Goal: Find specific page/section: Find specific page/section

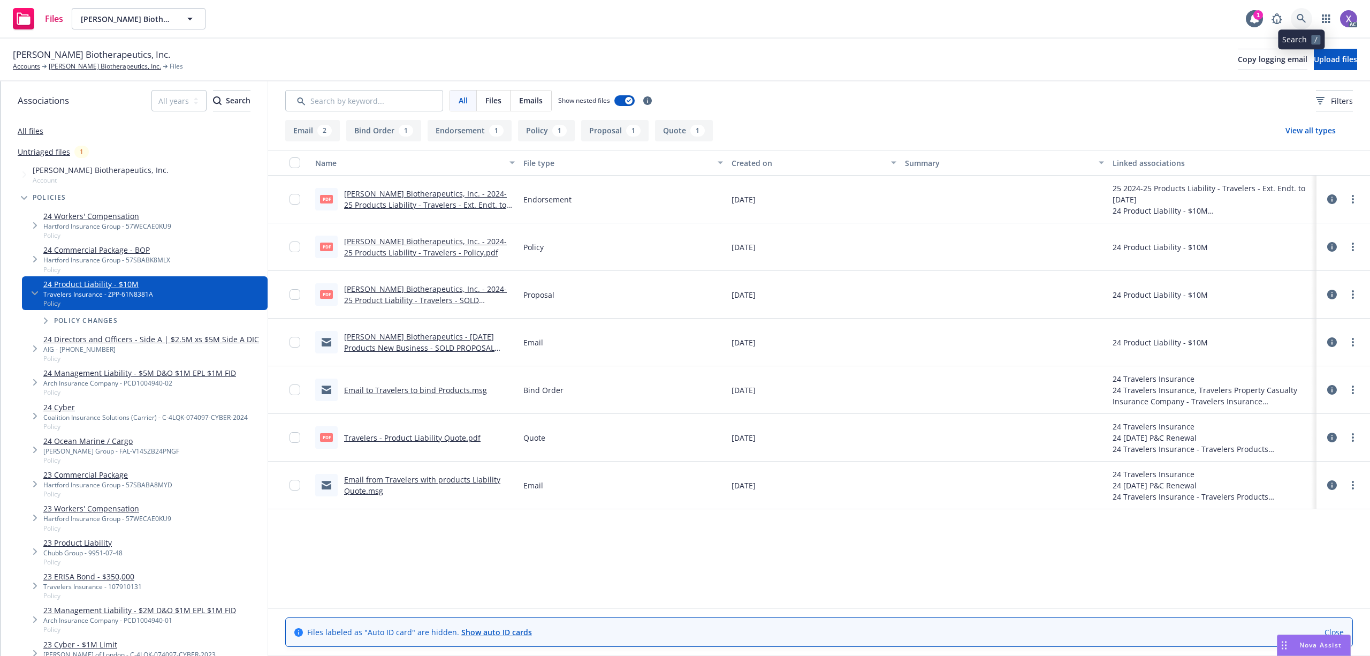
click at [1302, 16] on icon at bounding box center [1301, 18] width 9 height 9
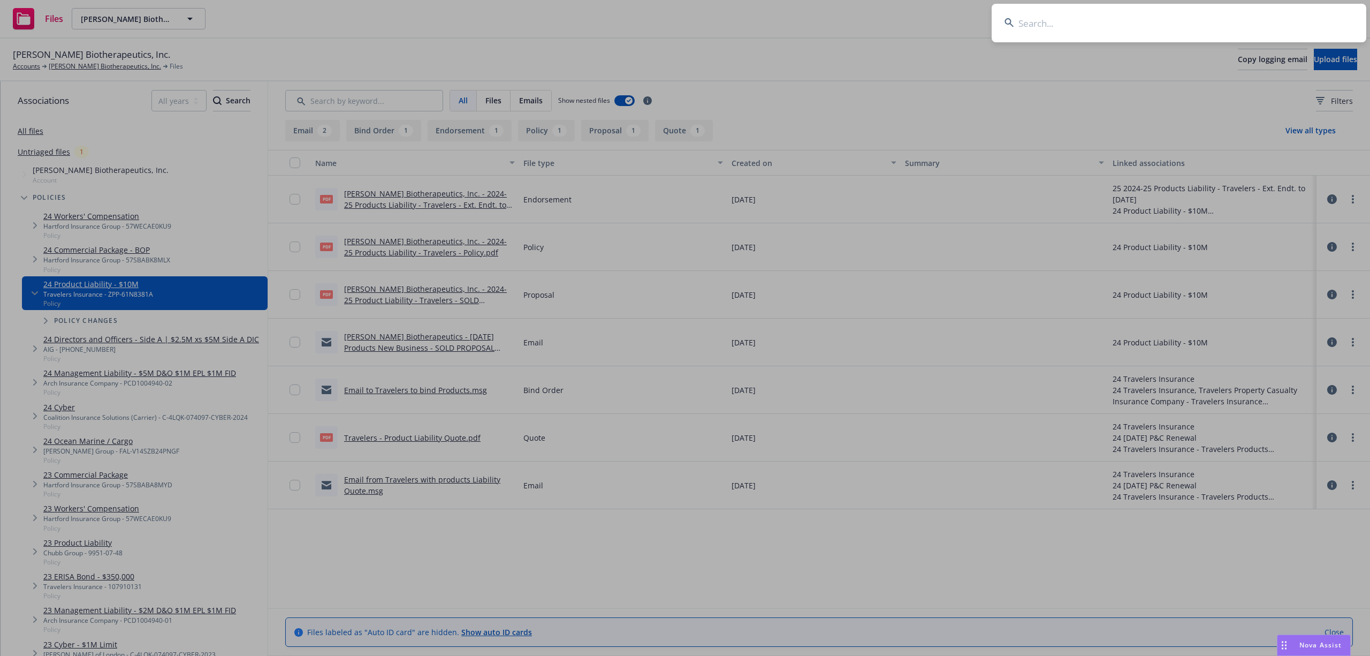
click at [1197, 20] on input at bounding box center [1179, 23] width 375 height 39
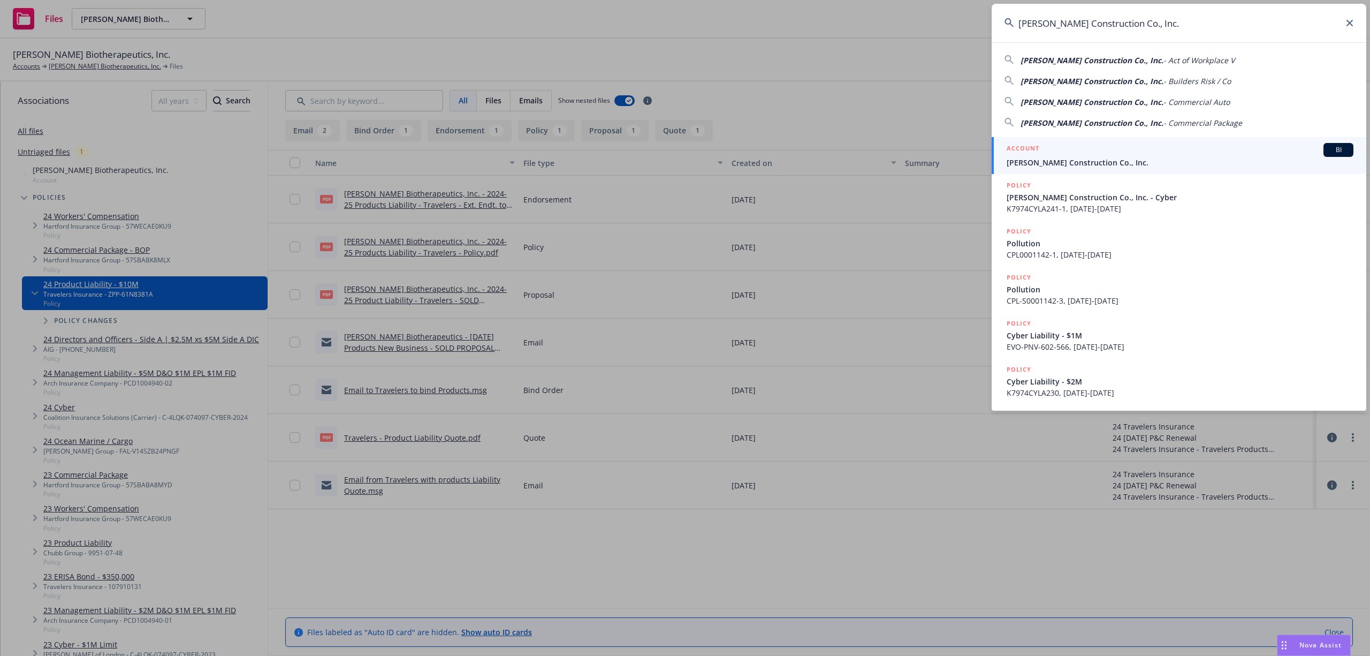
type input "[PERSON_NAME] Construction Co., Inc."
click at [1084, 168] on link "ACCOUNT BI [PERSON_NAME] Construction Co., Inc." at bounding box center [1179, 155] width 375 height 37
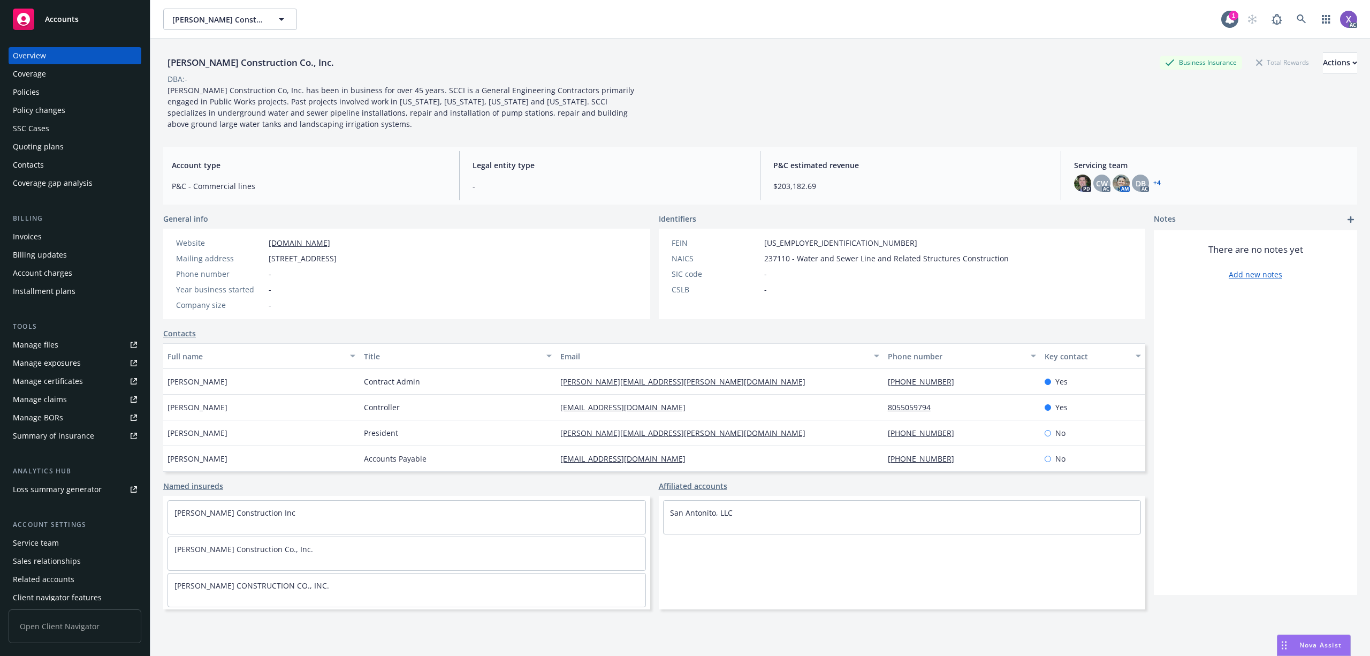
click at [30, 240] on div "Invoices" at bounding box center [27, 236] width 29 height 17
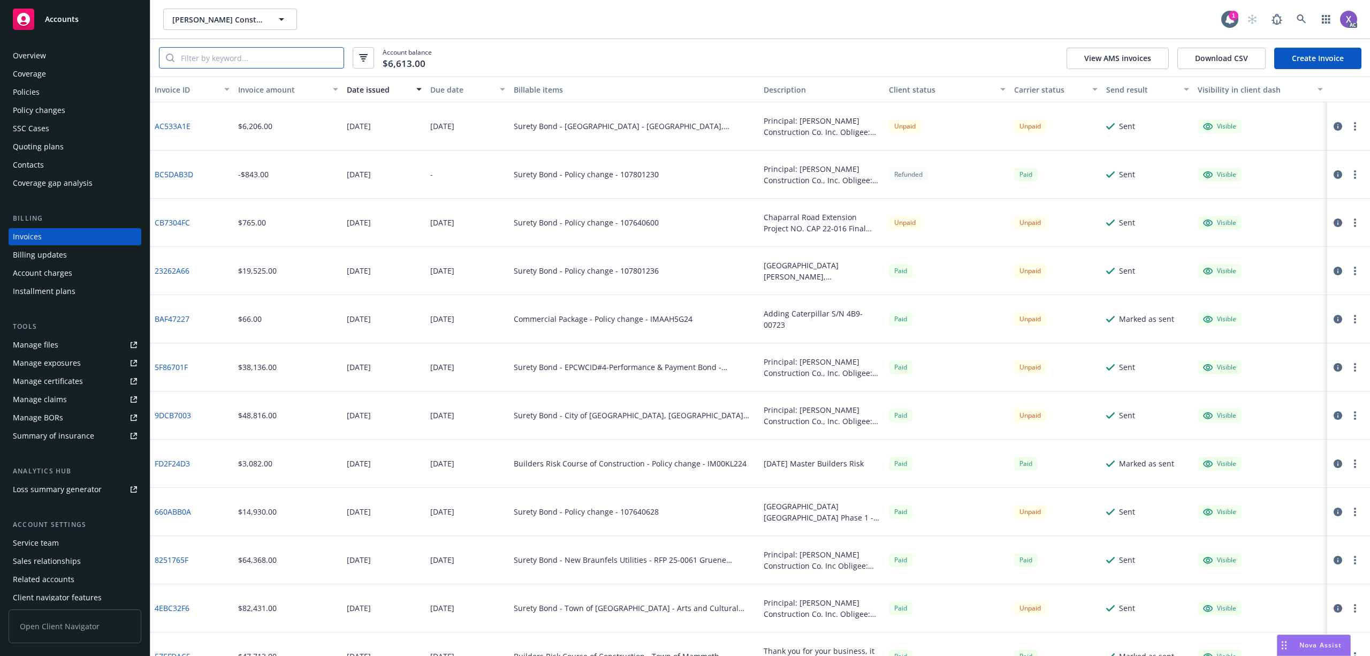
click at [283, 63] on input "search" at bounding box center [258, 58] width 169 height 20
paste input "23262A66"
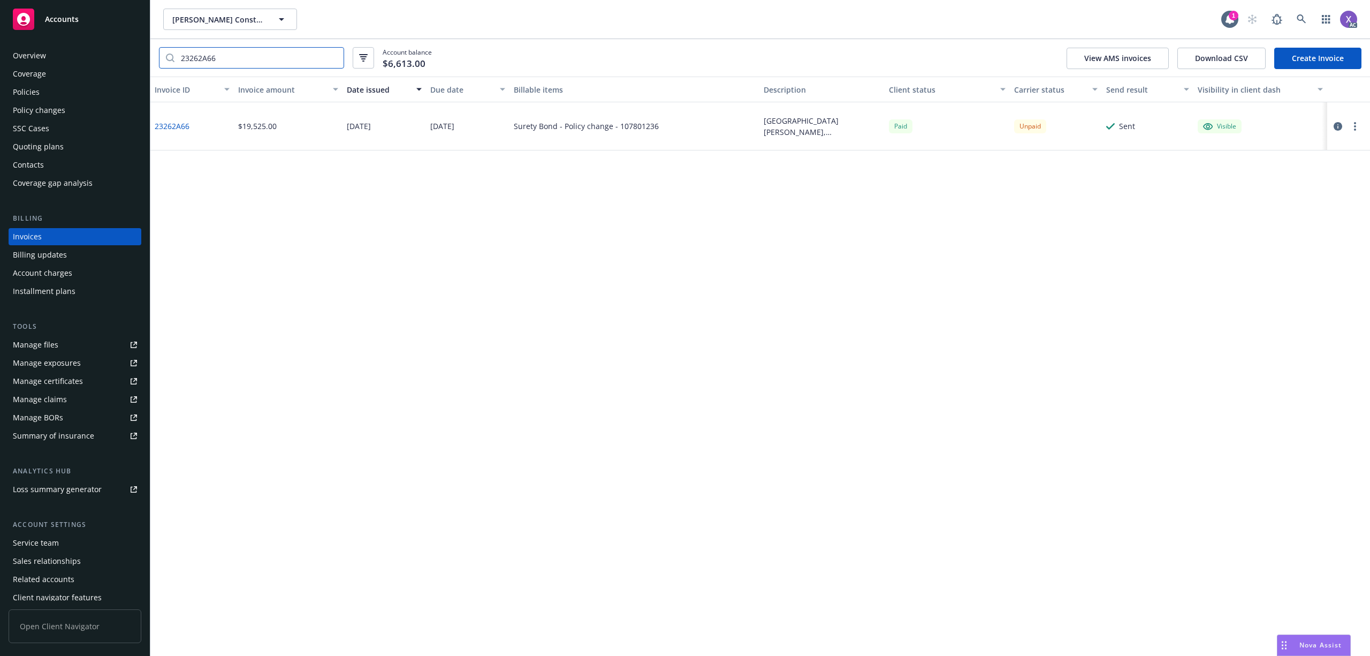
type input "23262A66"
click at [25, 90] on div "Policies" at bounding box center [26, 91] width 27 height 17
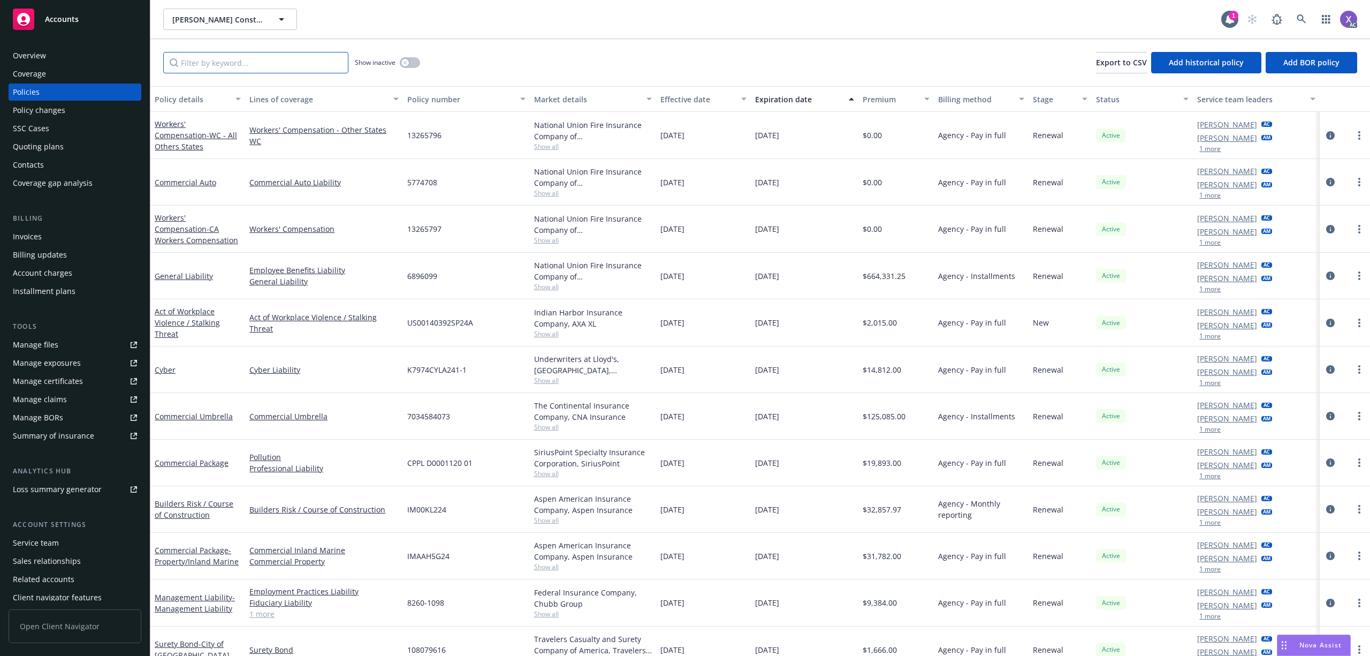
click at [272, 69] on input "Filter by keyword..." at bounding box center [255, 62] width 185 height 21
paste input "107801236"
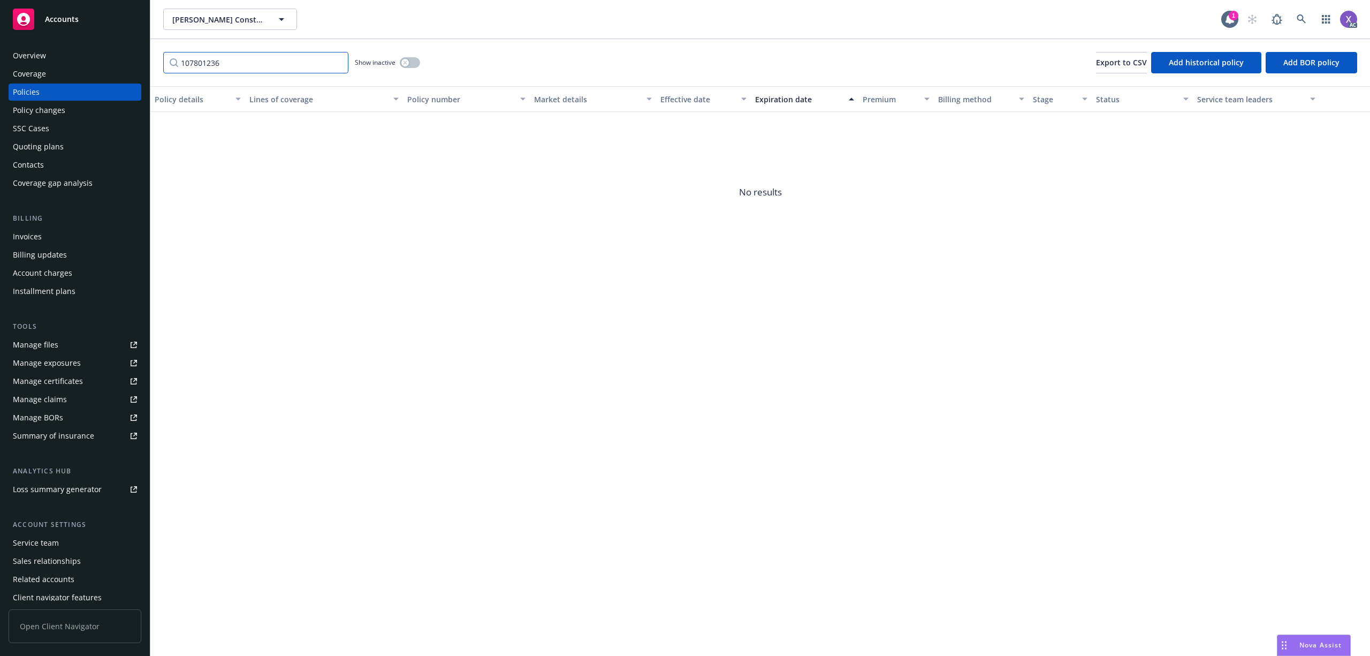
type input "107801236"
click at [416, 63] on button "button" at bounding box center [410, 62] width 20 height 11
